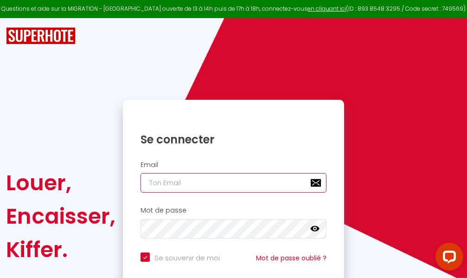
click at [229, 184] on input "email" at bounding box center [233, 182] width 186 height 19
type input "m"
checkbox input "true"
type input "ma"
checkbox input "true"
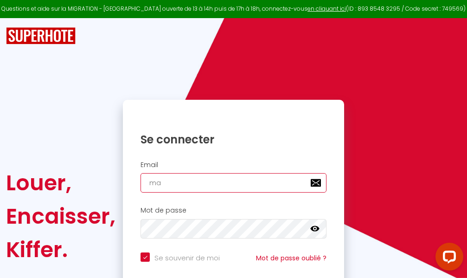
type input "mar"
checkbox input "true"
type input "marc"
checkbox input "true"
type input "marcd"
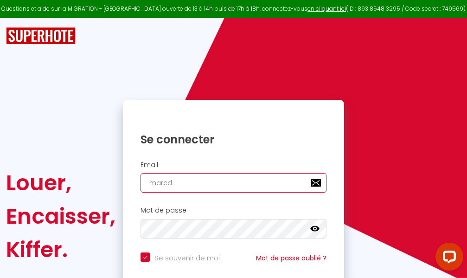
checkbox input "true"
type input "marcdp"
checkbox input "true"
type input "marcdpo"
checkbox input "true"
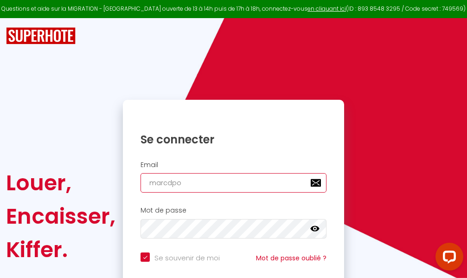
type input "marcdpoz"
checkbox input "true"
type input "marcdpoz."
checkbox input "true"
type input "marcdpoz.l"
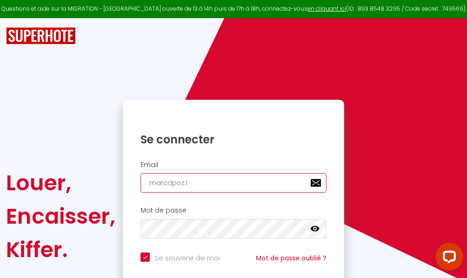
checkbox input "true"
type input "marcdpoz.lo"
checkbox input "true"
type input "marcdpoz.loc"
checkbox input "true"
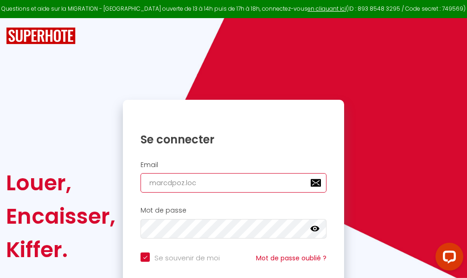
type input "marcdpoz.loca"
checkbox input "true"
type input "marcdpoz.locat"
checkbox input "true"
type input "marcdpoz.locati"
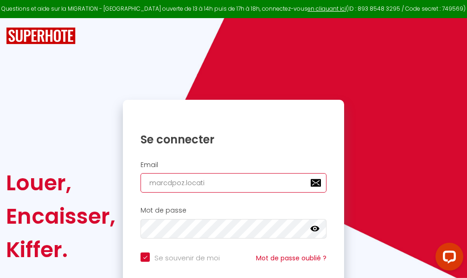
checkbox input "true"
type input "marcdpoz.locatio"
checkbox input "true"
type input "marcdpoz.location"
checkbox input "true"
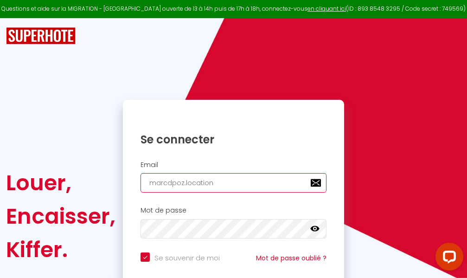
type input "marcdpoz.location@"
checkbox input "true"
type input "marcdpoz.location@g"
checkbox input "true"
type input "marcdpoz.location@gm"
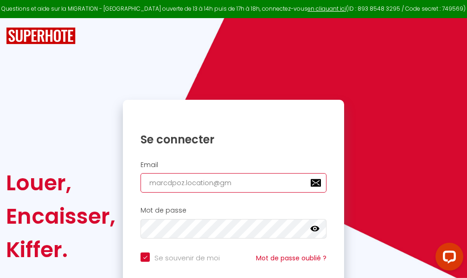
checkbox input "true"
type input "marcdpoz.location@gma"
checkbox input "true"
type input "marcdpoz.location@gmai"
checkbox input "true"
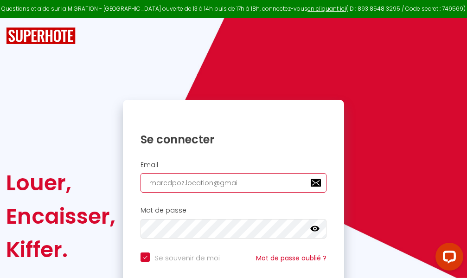
type input "[EMAIL_ADDRESS]"
checkbox input "true"
type input "[EMAIL_ADDRESS]."
checkbox input "true"
type input "marcdpoz.location@gmail.c"
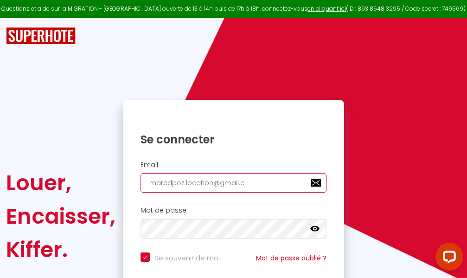
checkbox input "true"
type input "[EMAIL_ADDRESS][DOMAIN_NAME]"
checkbox input "true"
type input "[EMAIL_ADDRESS][DOMAIN_NAME]"
checkbox input "true"
